Goal: Information Seeking & Learning: Compare options

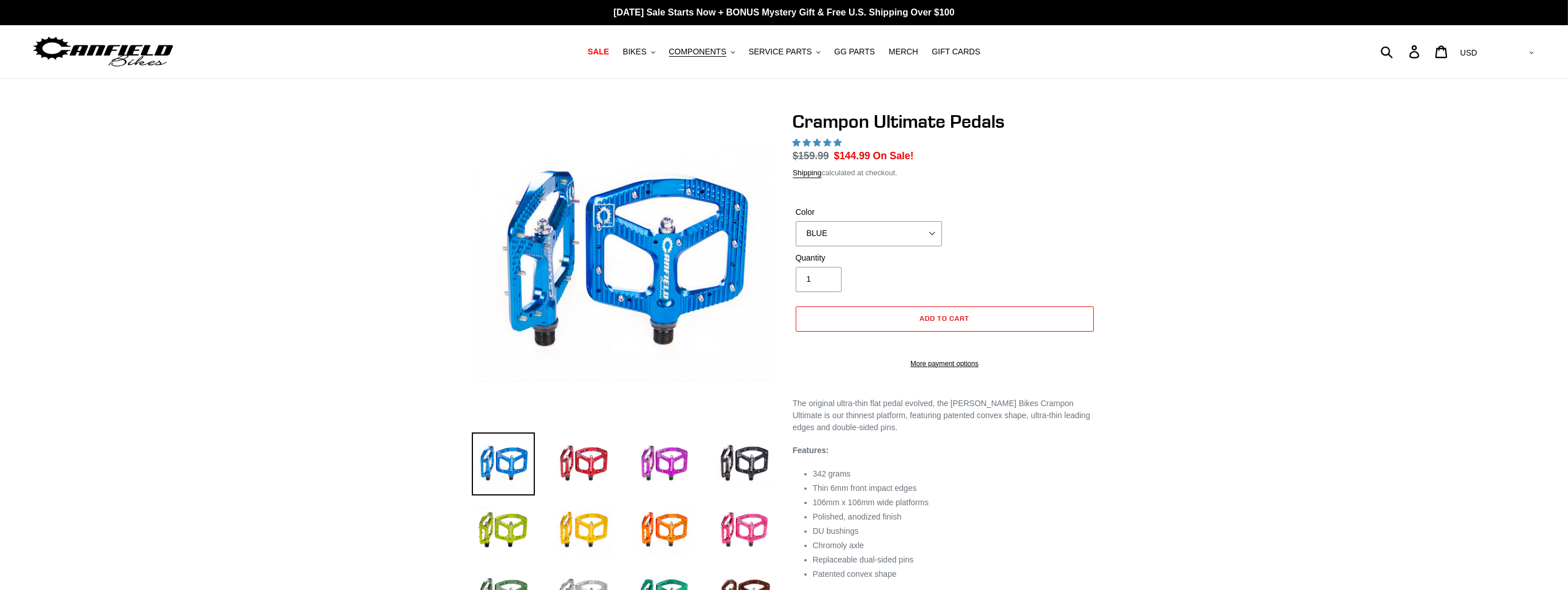
select select "highest-rating"
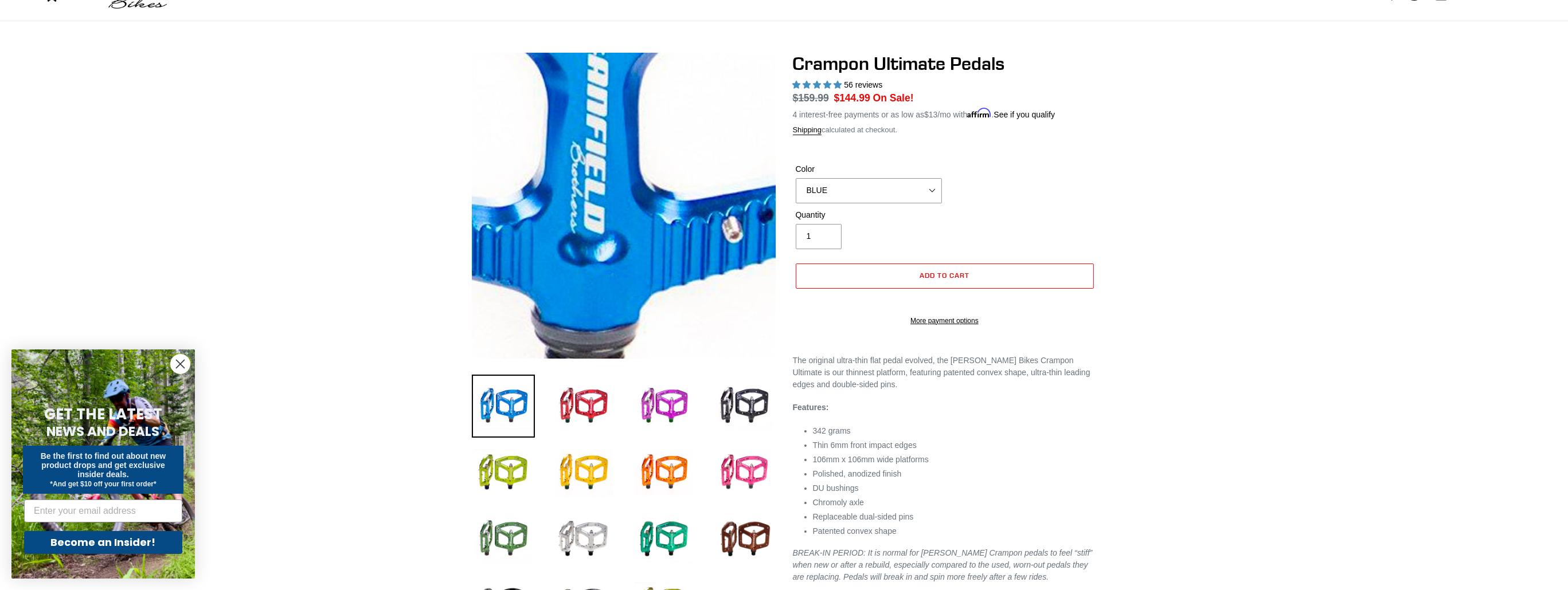
scroll to position [57, 0]
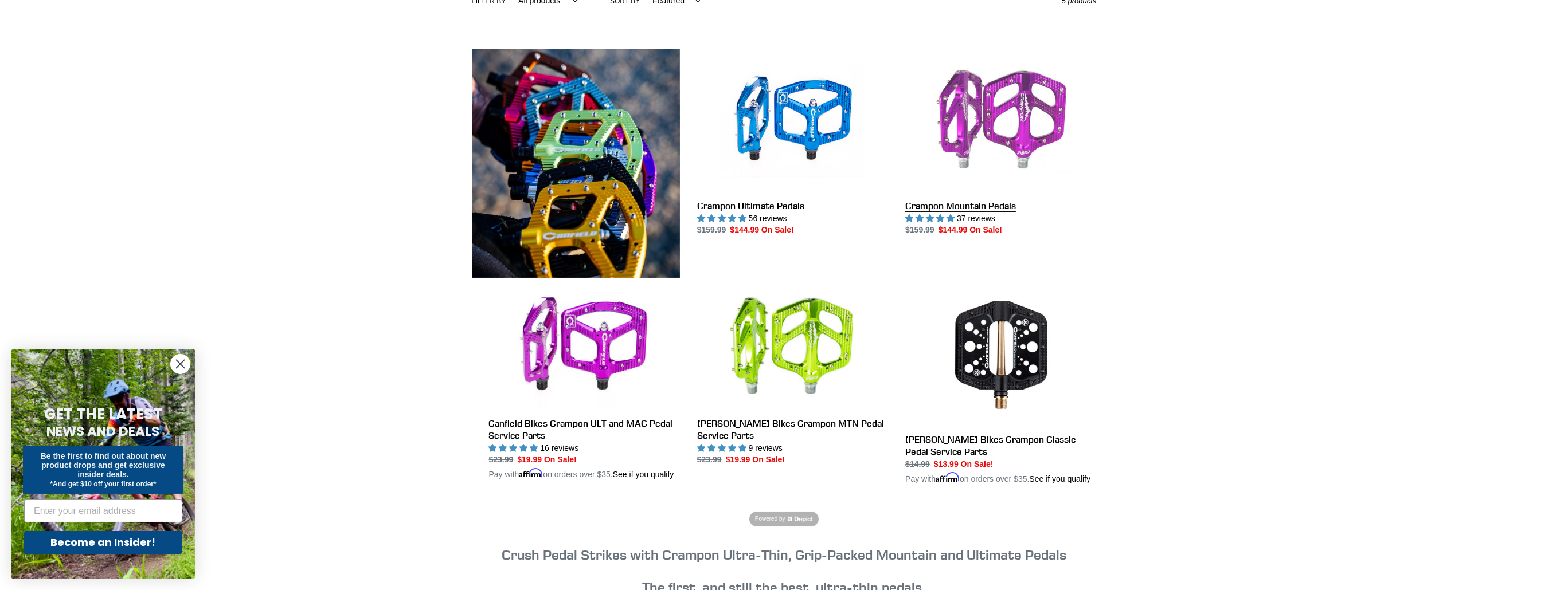
click at [957, 160] on link "Crampon Mountain Pedals" at bounding box center [1001, 142] width 191 height 188
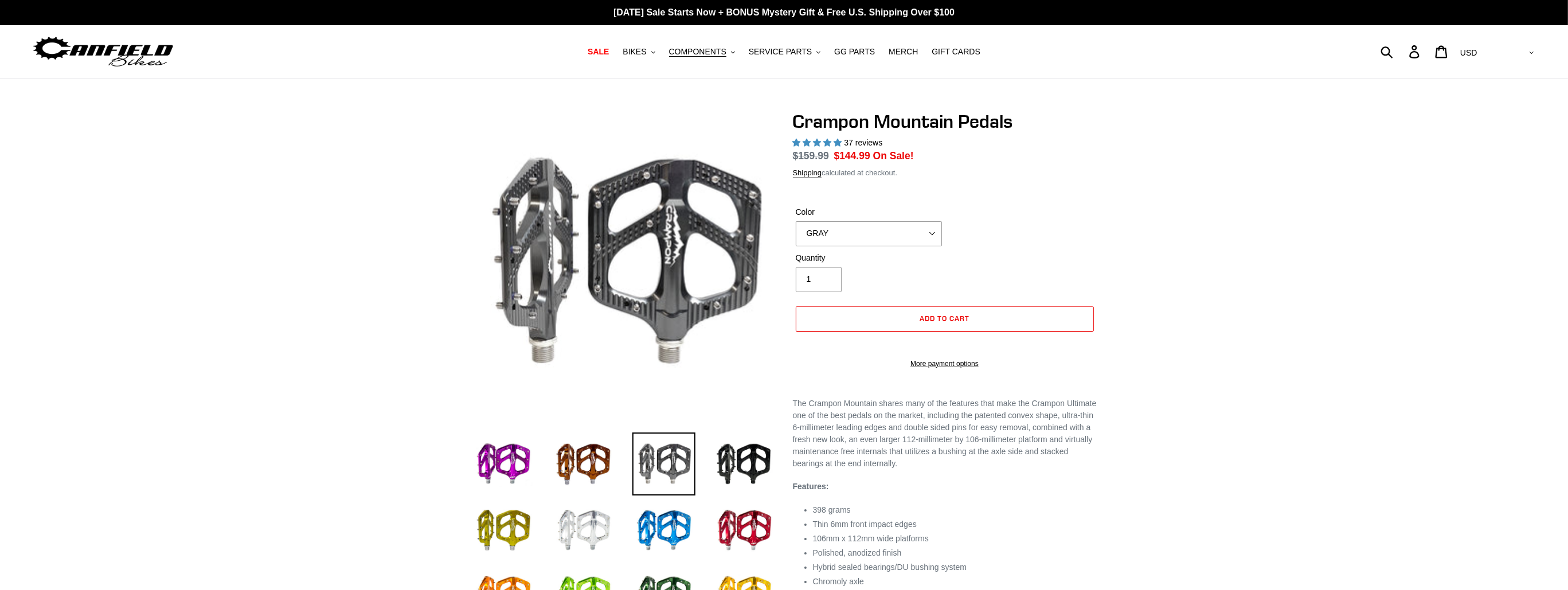
select select "highest-rating"
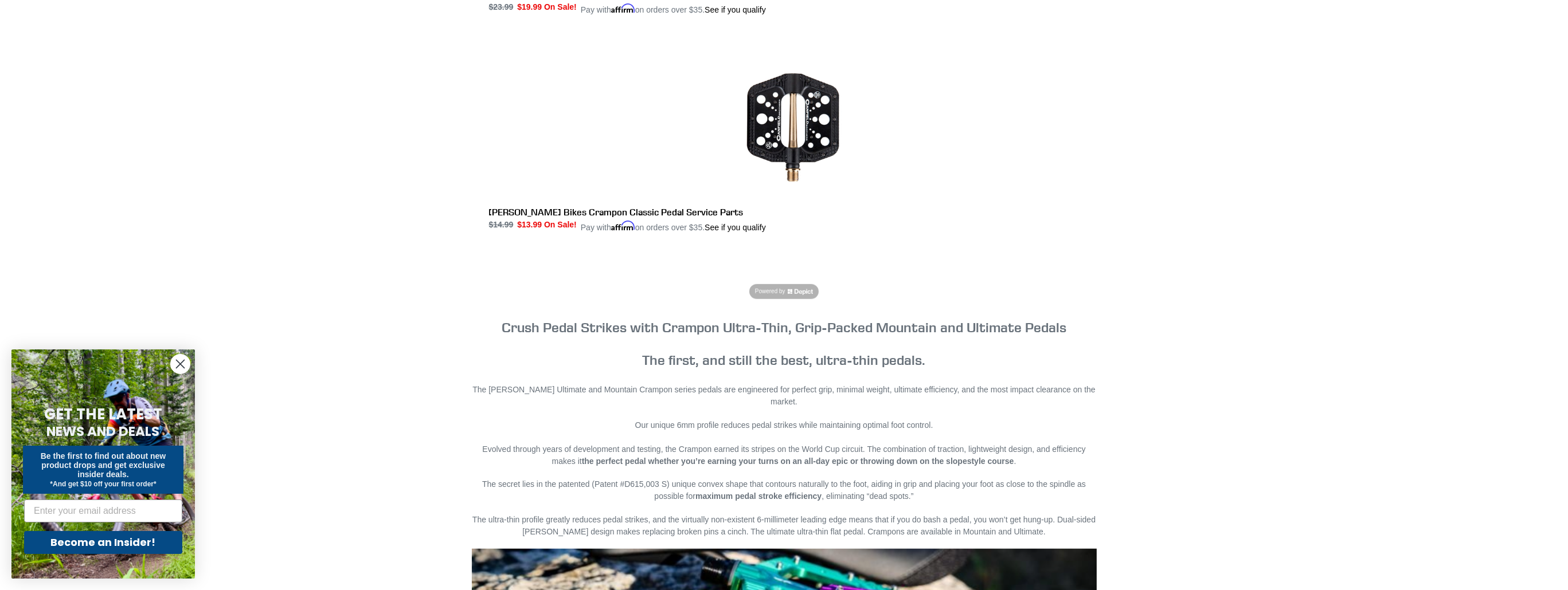
scroll to position [1490, 0]
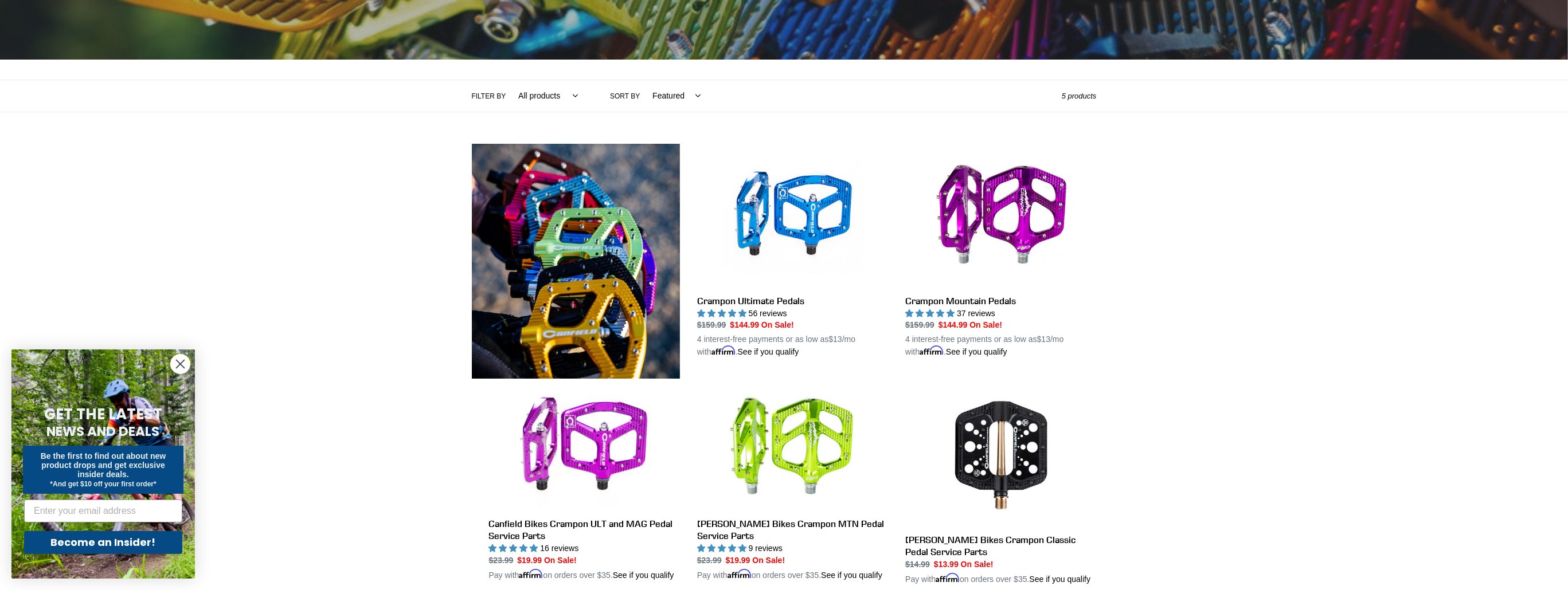
scroll to position [167, 0]
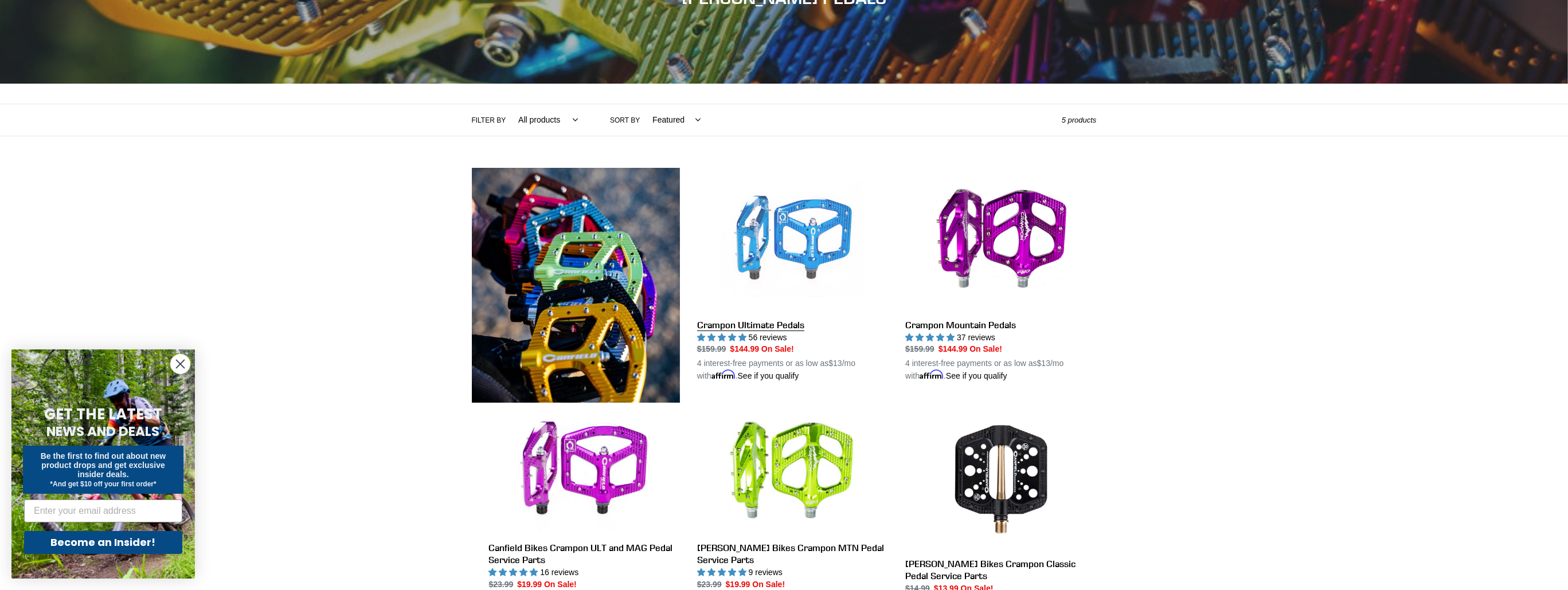
click at [796, 277] on link "Crampon Ultimate Pedals" at bounding box center [793, 275] width 191 height 215
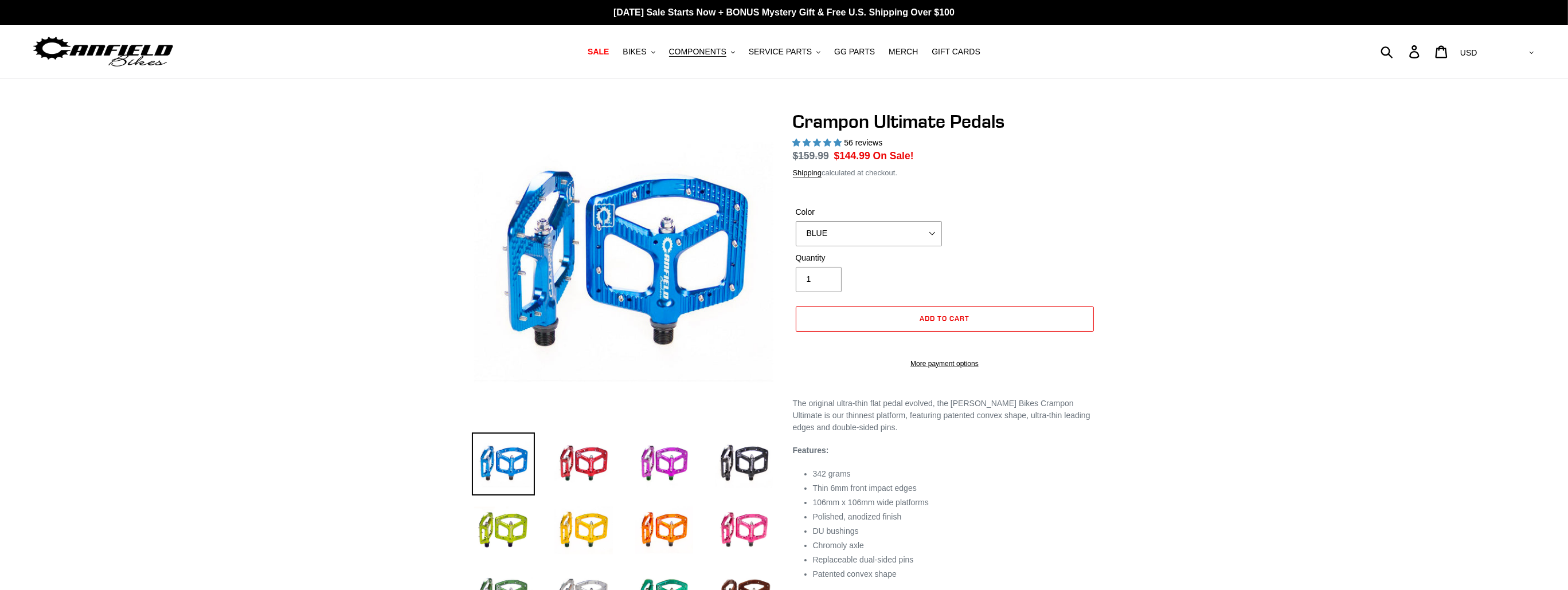
select select "highest-rating"
